Goal: Task Accomplishment & Management: Manage account settings

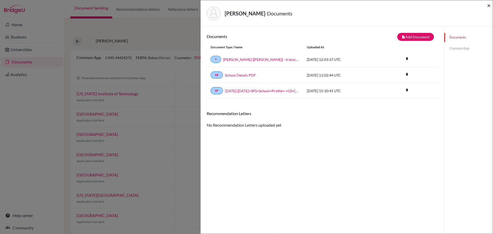
click at [490, 6] on span "×" at bounding box center [489, 5] width 4 height 7
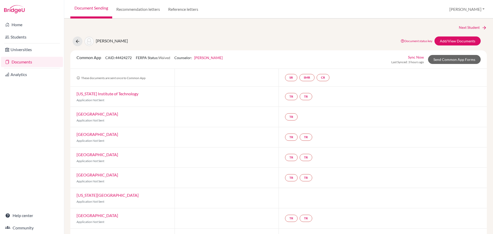
click at [26, 62] on link "Documents" at bounding box center [32, 62] width 62 height 10
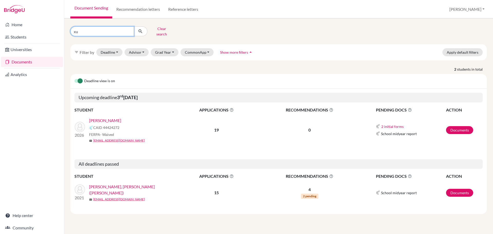
click at [84, 30] on input "xu" at bounding box center [102, 31] width 64 height 10
type input "x"
type input "[PERSON_NAME]"
click at [171, 49] on button "Grad Year" at bounding box center [165, 52] width 28 height 8
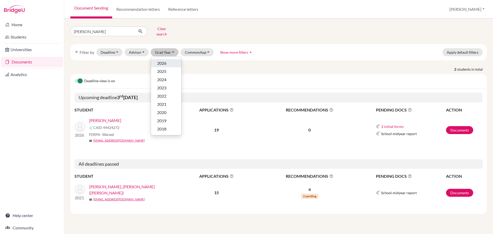
click at [168, 60] on div "2026" at bounding box center [166, 63] width 18 height 6
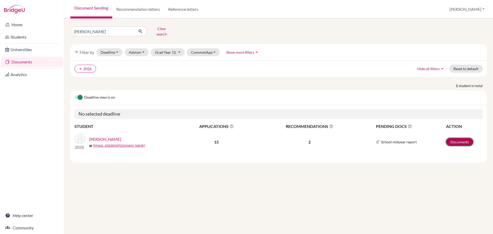
click at [452, 138] on link "Documents" at bounding box center [459, 142] width 27 height 8
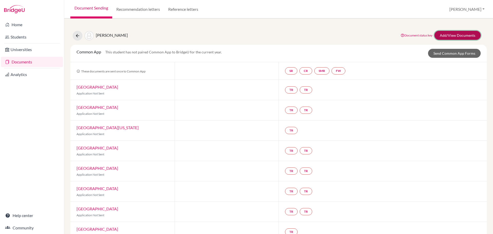
click at [447, 36] on link "Add/View Documents" at bounding box center [458, 35] width 46 height 9
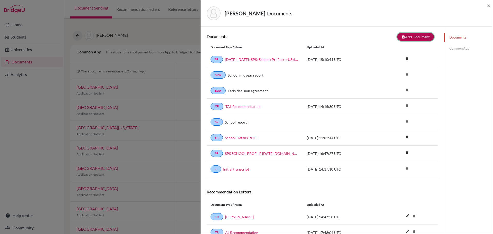
click at [416, 38] on button "note_add Add Document" at bounding box center [415, 37] width 37 height 8
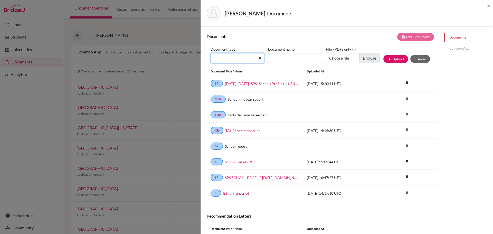
click at [258, 59] on select "Change explanation for Common App reports Counselor recommendation Internationa…" at bounding box center [238, 58] width 54 height 10
select select "2"
click at [211, 53] on select "Change explanation for Common App reports Counselor recommendation Internationa…" at bounding box center [238, 58] width 54 height 10
click at [289, 57] on input "Document name" at bounding box center [295, 58] width 54 height 10
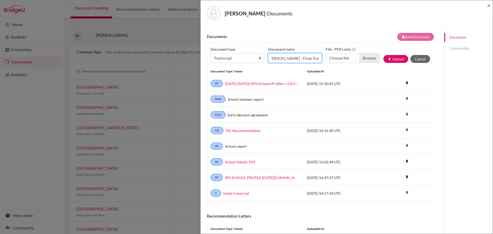
type input "[PERSON_NAME] - Final Transcript"
click at [363, 60] on input "Choose file" at bounding box center [353, 58] width 54 height 10
type input "C:\fakepath\[PERSON_NAME] - Final Transcript.pdf"
click at [392, 60] on button "publish Upload" at bounding box center [395, 59] width 25 height 8
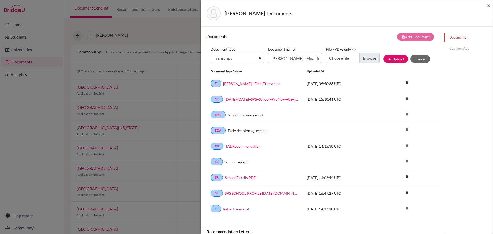
click at [488, 6] on span "×" at bounding box center [489, 5] width 4 height 7
